Goal: Information Seeking & Learning: Understand process/instructions

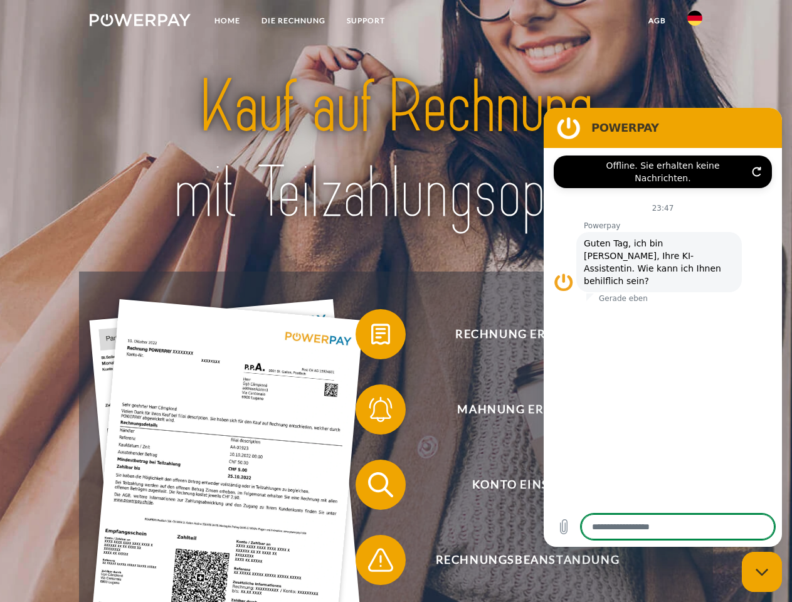
click at [140, 22] on img at bounding box center [140, 20] width 101 height 13
click at [695, 22] on img at bounding box center [694, 18] width 15 height 15
click at [657, 21] on link "agb" at bounding box center [657, 20] width 39 height 23
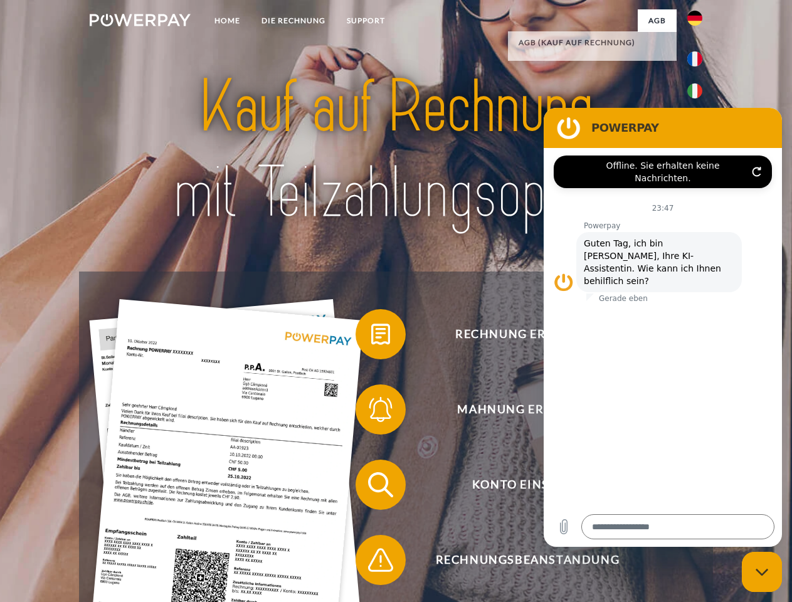
click at [371, 337] on span at bounding box center [361, 334] width 63 height 63
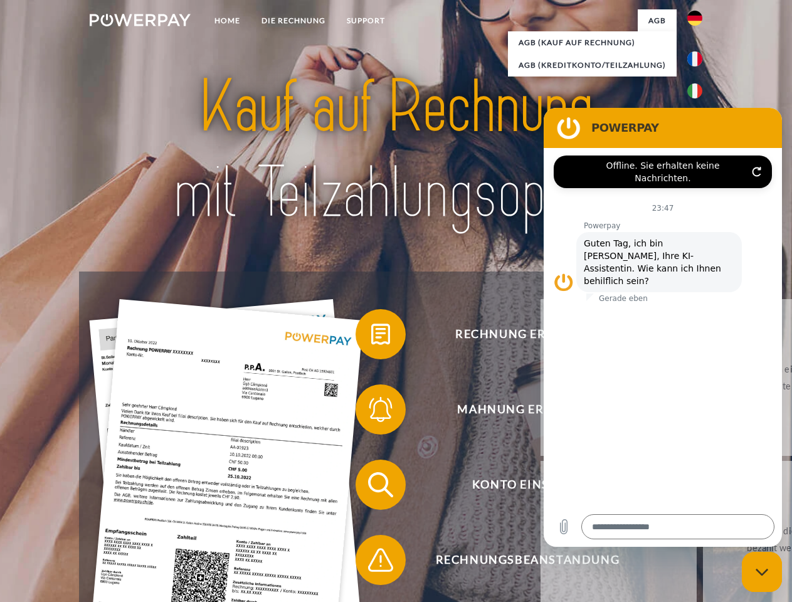
click at [528, 412] on div "zurück Warum habe ich eine Rechnung erhalten? Was habe ich noch offen, ist mein…" at bounding box center [781, 459] width 507 height 324
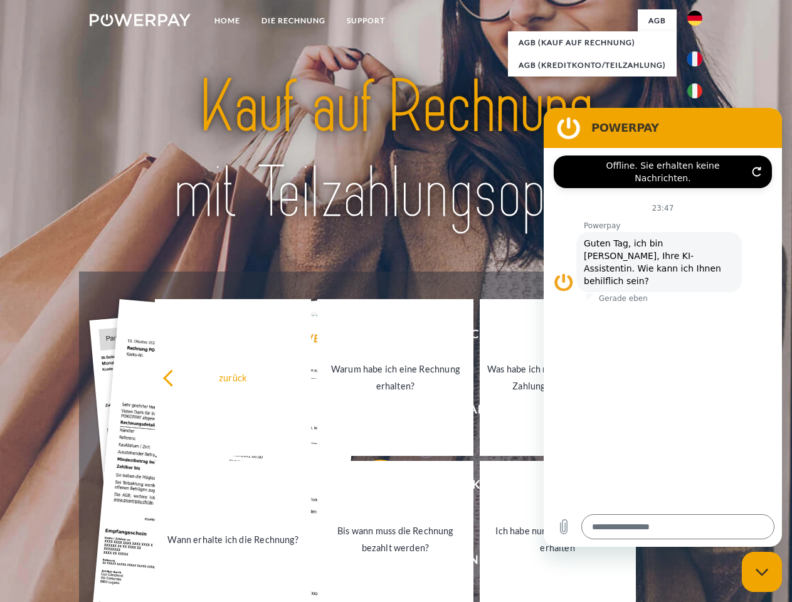
click at [371, 487] on link "Bis wann muss die Rechnung bezahlt werden?" at bounding box center [395, 539] width 156 height 157
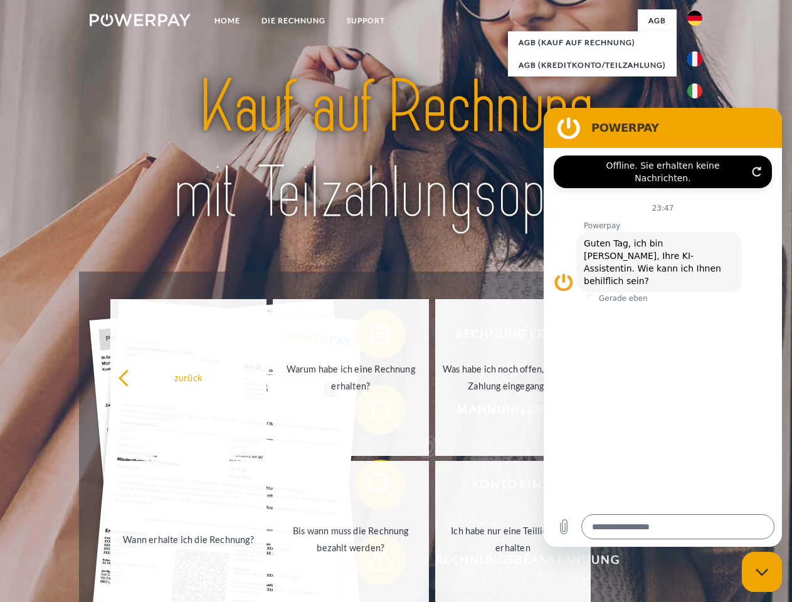
click at [371, 562] on span at bounding box center [361, 560] width 63 height 63
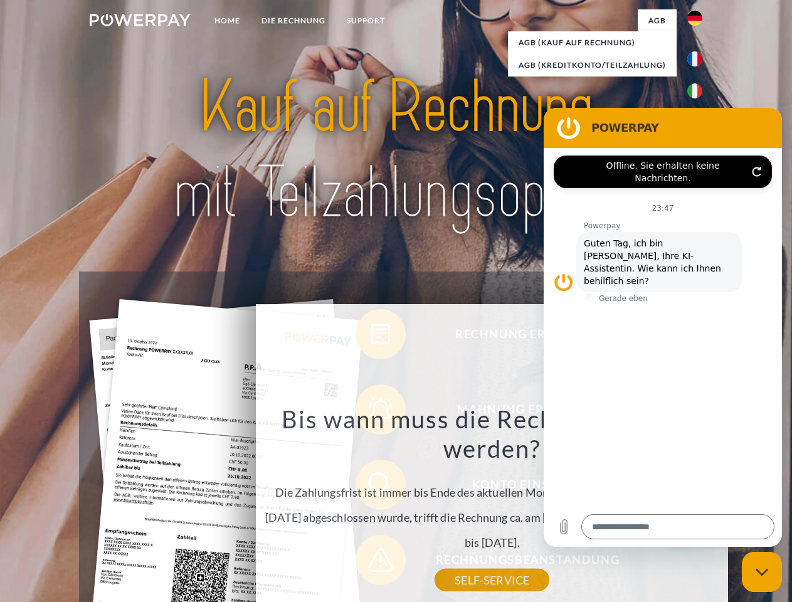
click at [762, 572] on icon "Messaging-Fenster schließen" at bounding box center [762, 572] width 13 height 8
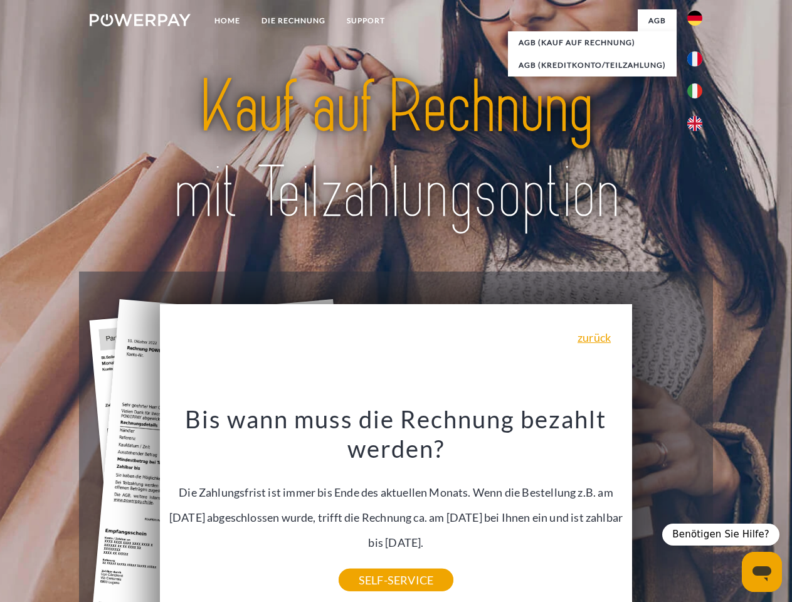
type textarea "*"
